Goal: Task Accomplishment & Management: Use online tool/utility

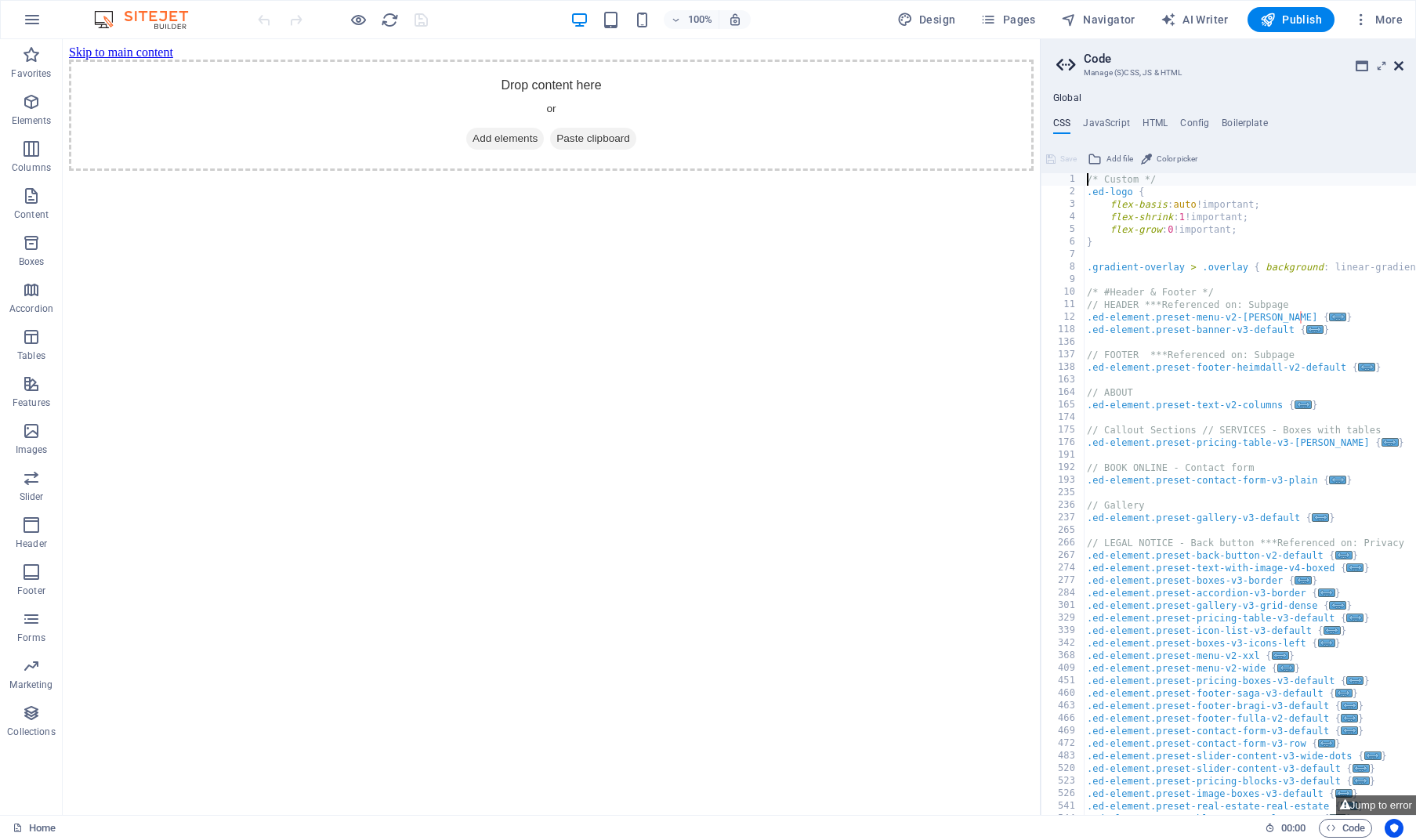
click at [1397, 66] on icon at bounding box center [1399, 66] width 9 height 13
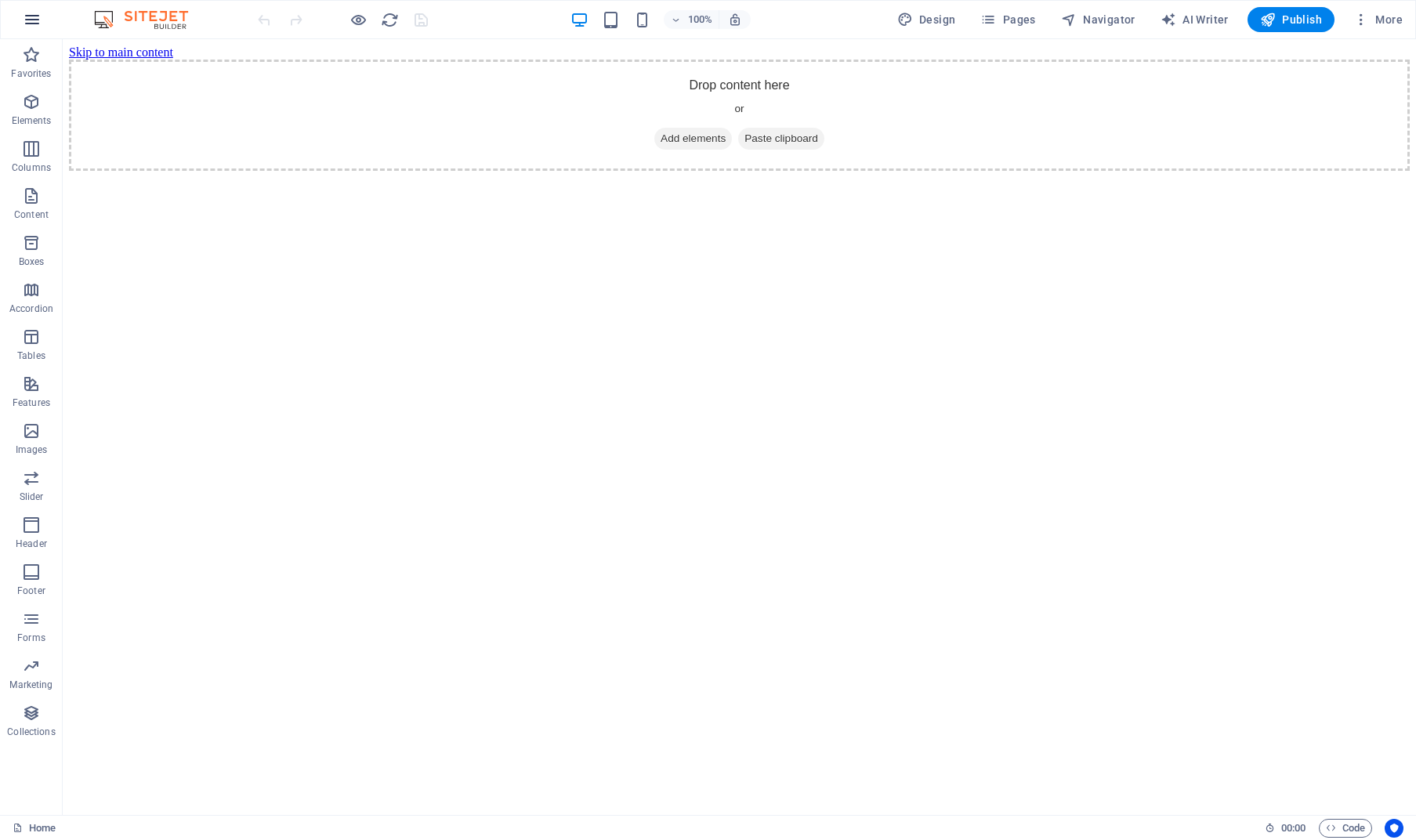
click at [35, 15] on icon "button" at bounding box center [32, 20] width 19 height 19
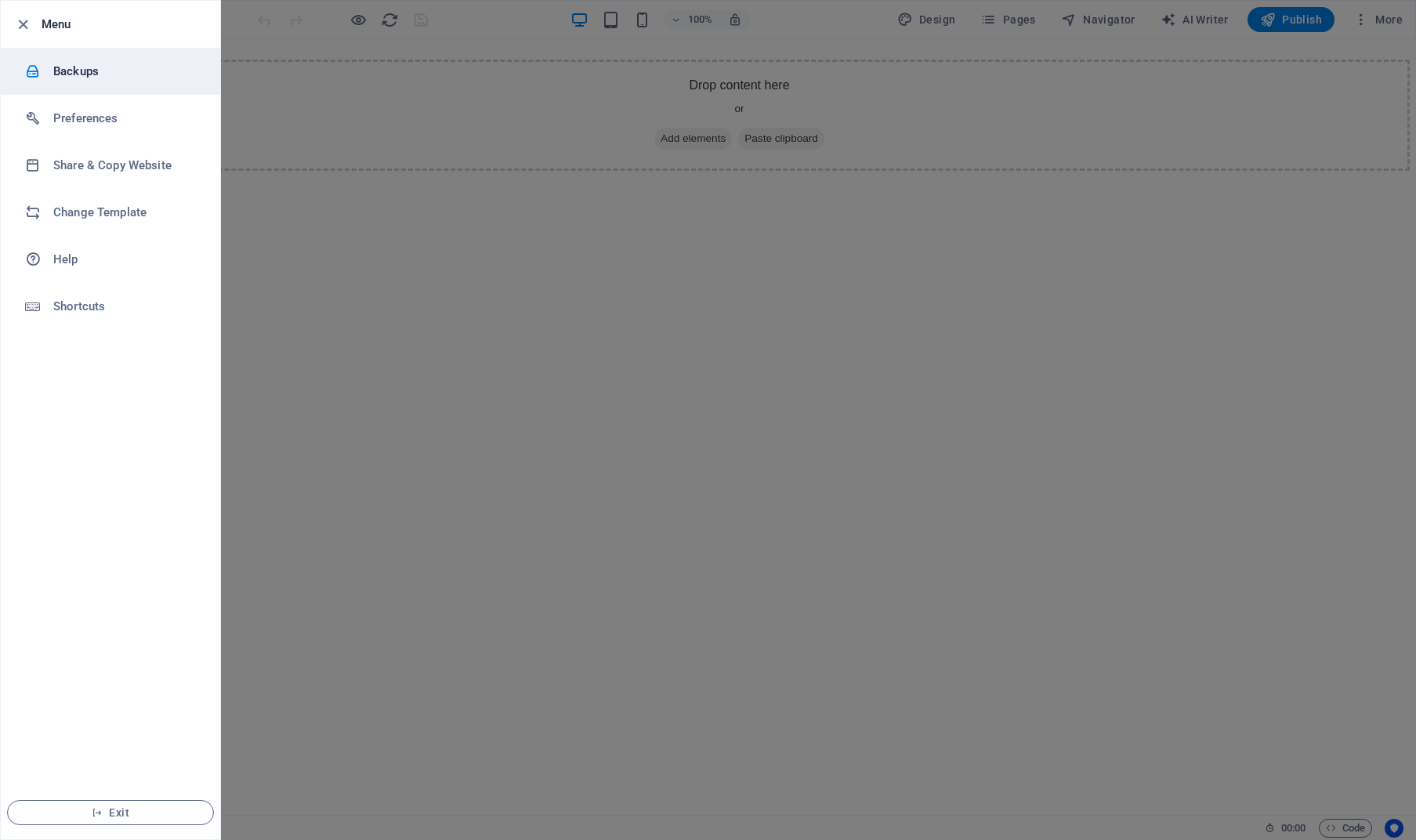
click at [75, 74] on h6 "Backups" at bounding box center [125, 71] width 145 height 19
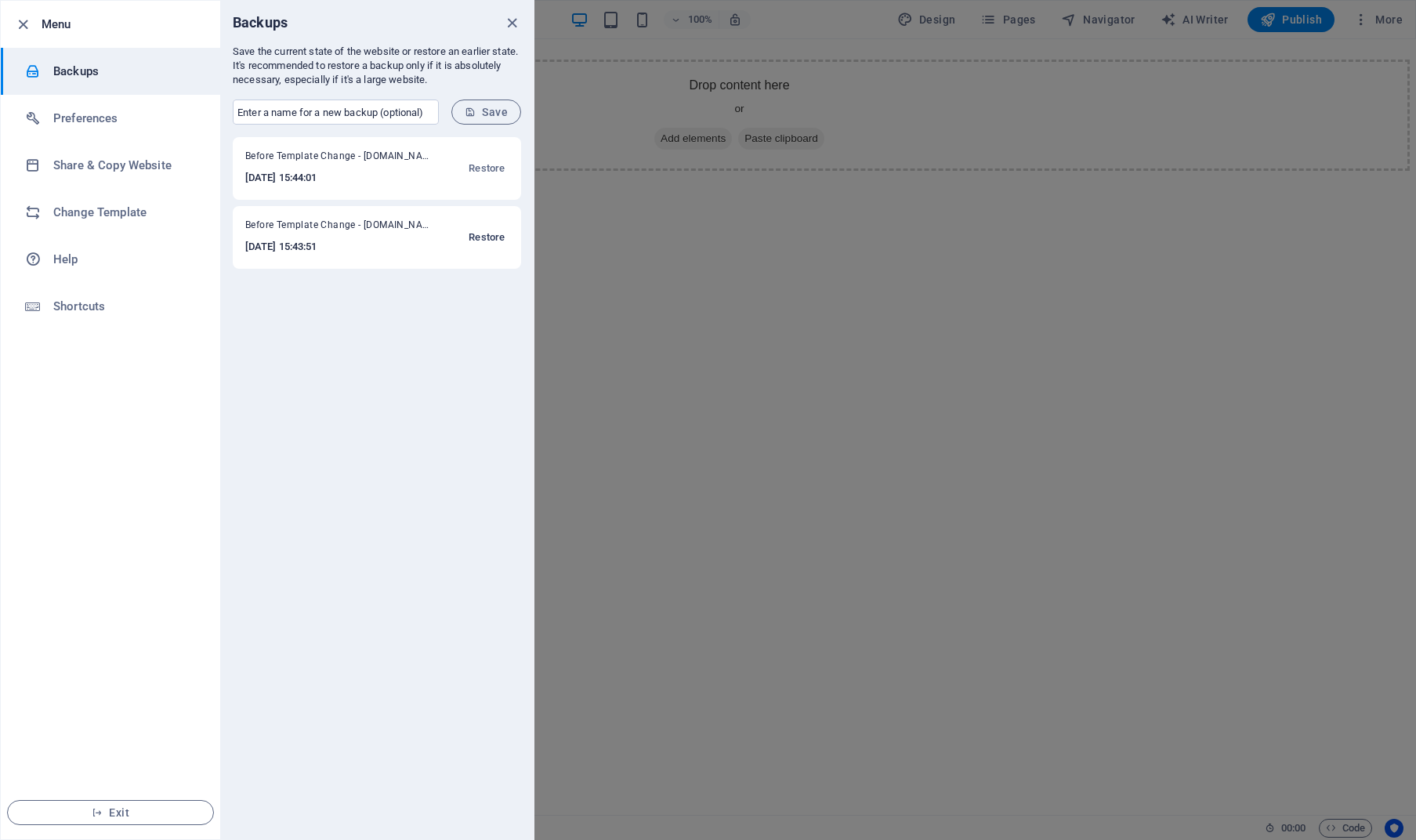
click at [484, 236] on span "Restore" at bounding box center [487, 237] width 36 height 19
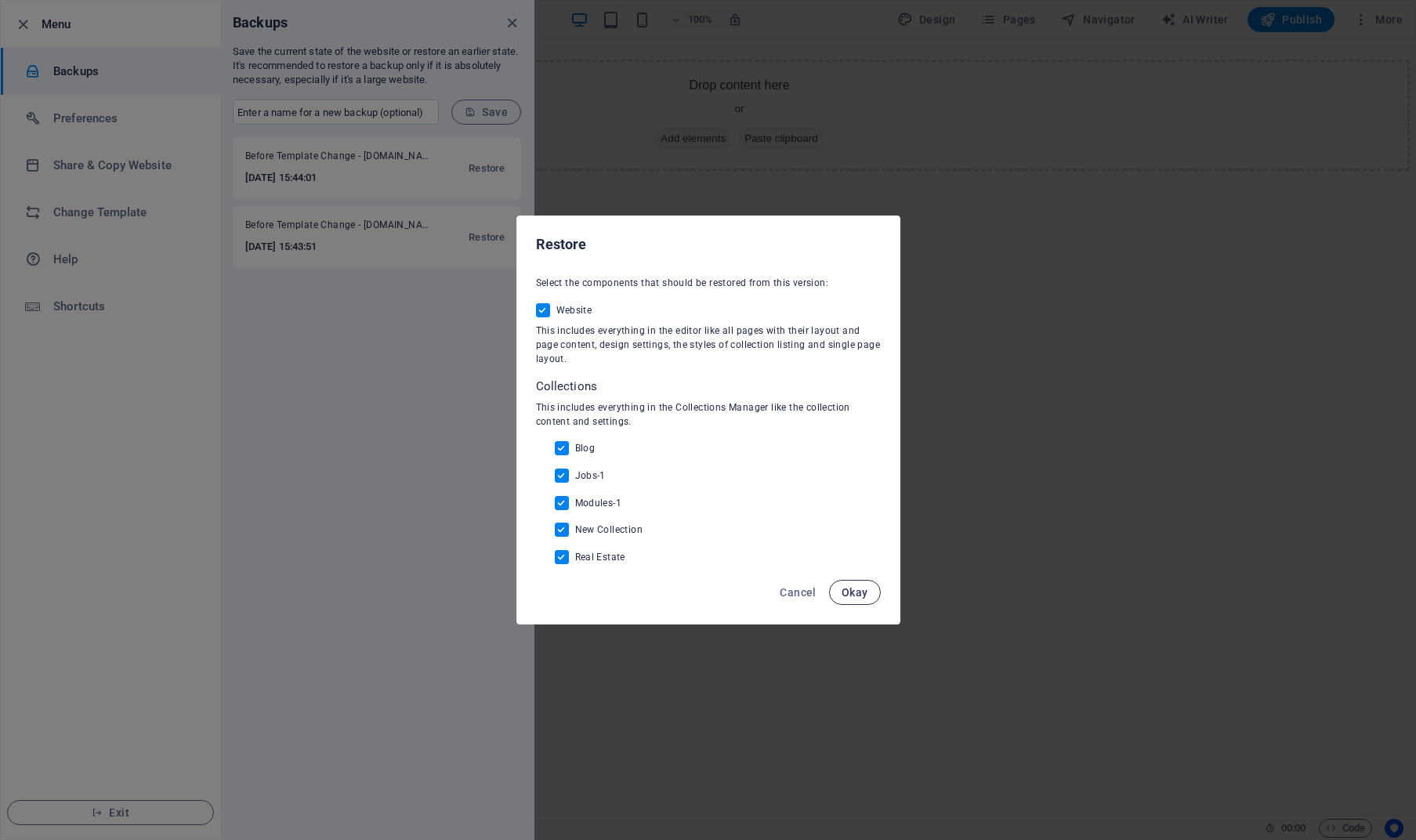
click at [863, 598] on span "Okay" at bounding box center [855, 592] width 27 height 13
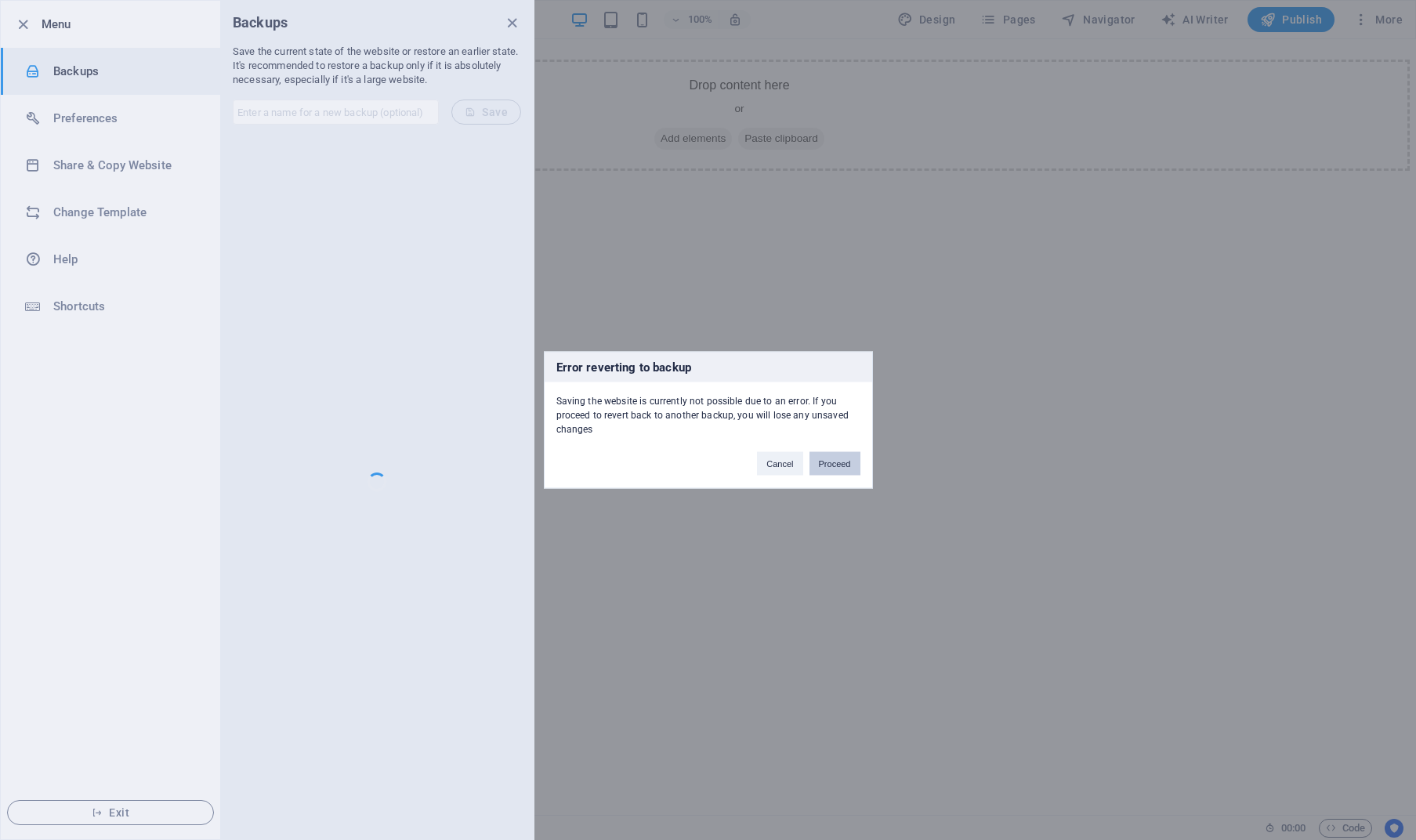
click at [830, 462] on button "Proceed" at bounding box center [835, 464] width 51 height 24
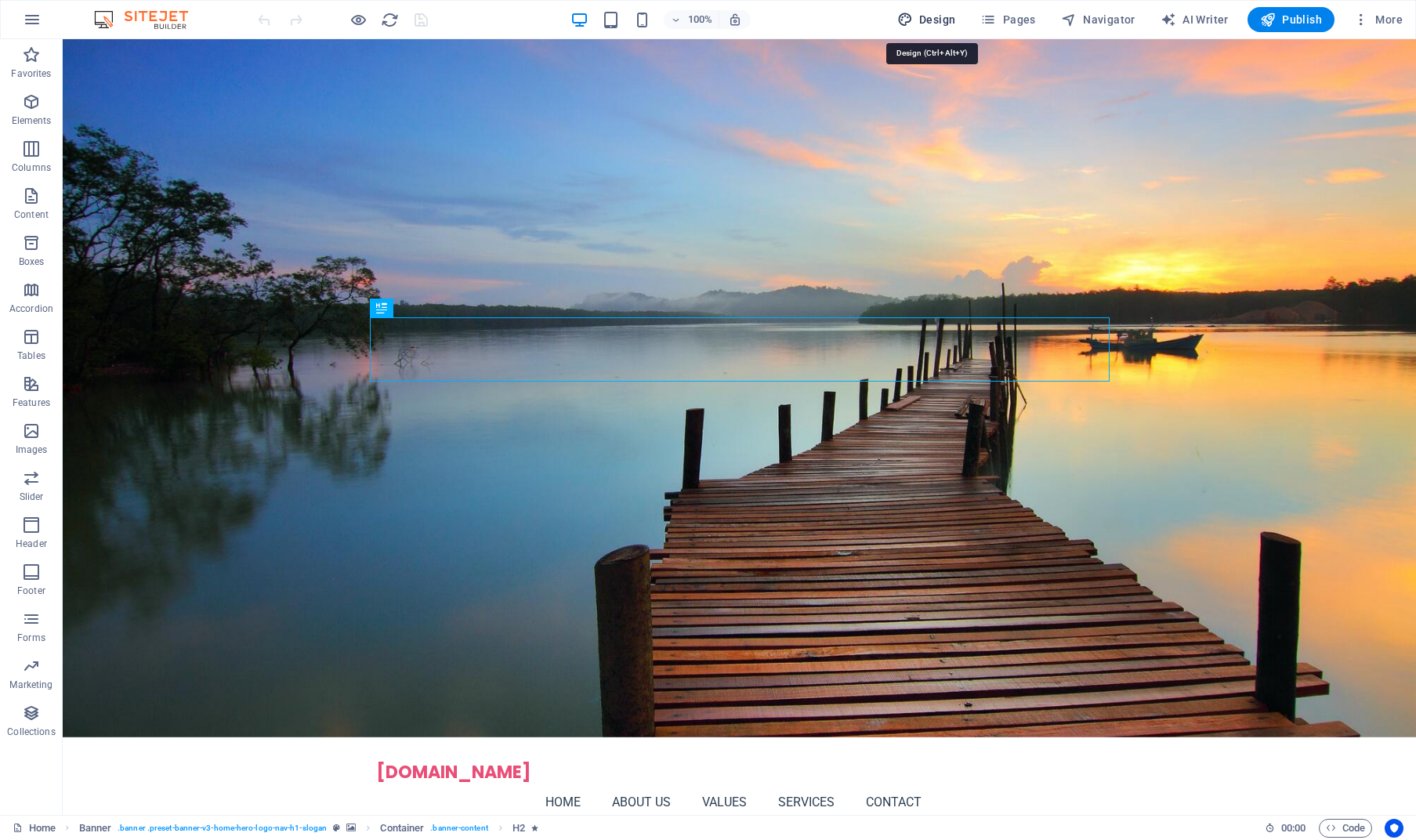
click at [918, 24] on span "Design" at bounding box center [926, 20] width 59 height 16
select select "px"
select select "200"
select select "px"
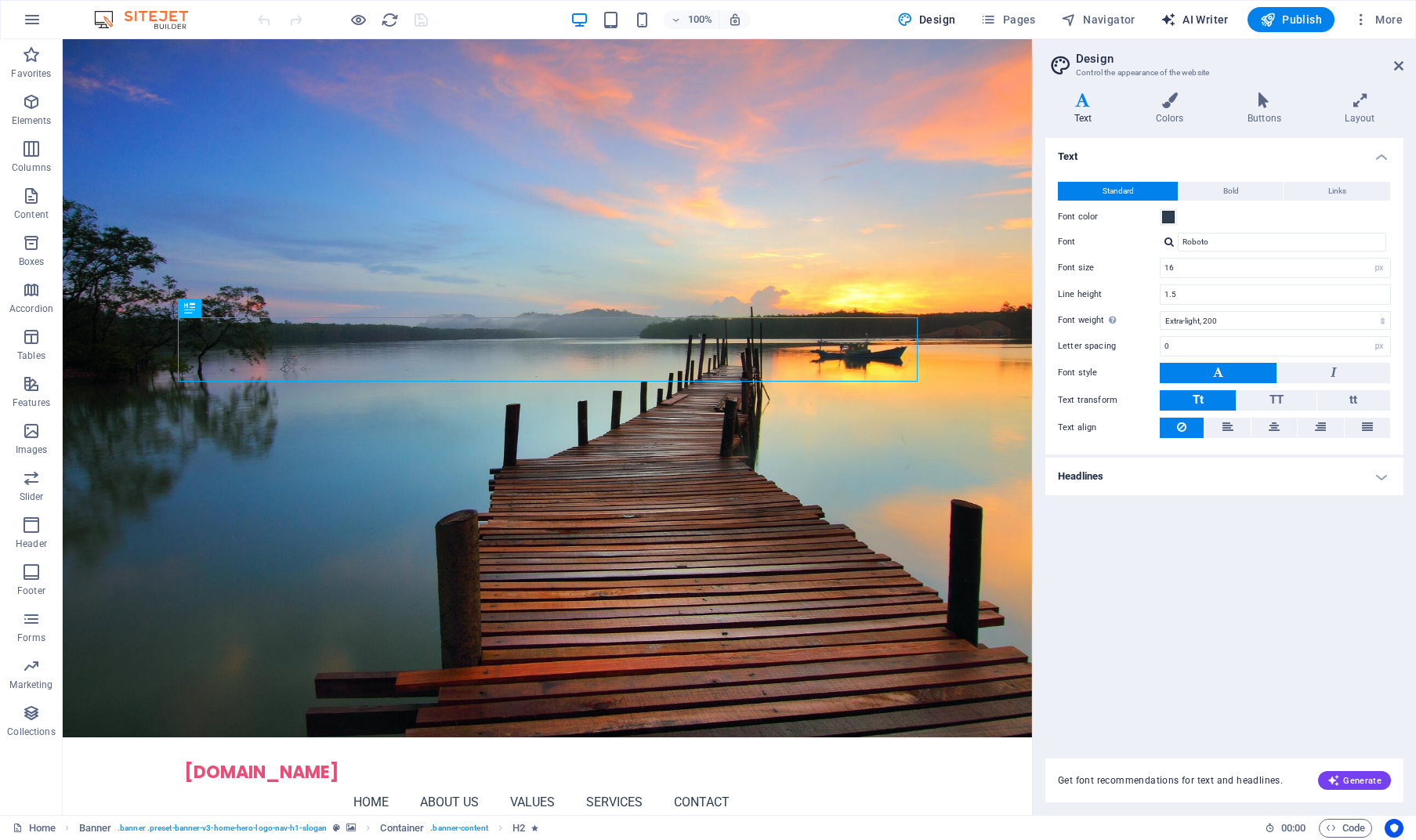
click at [1176, 21] on icon "button" at bounding box center [1168, 20] width 16 height 16
select select "English"
